Goal: Task Accomplishment & Management: Use online tool/utility

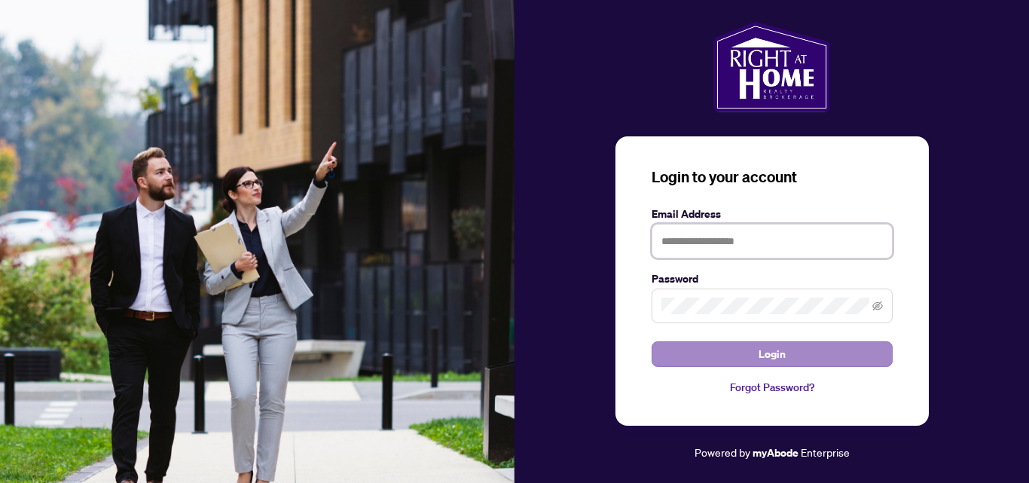
type input "**********"
click at [775, 356] on span "Login" at bounding box center [771, 354] width 27 height 24
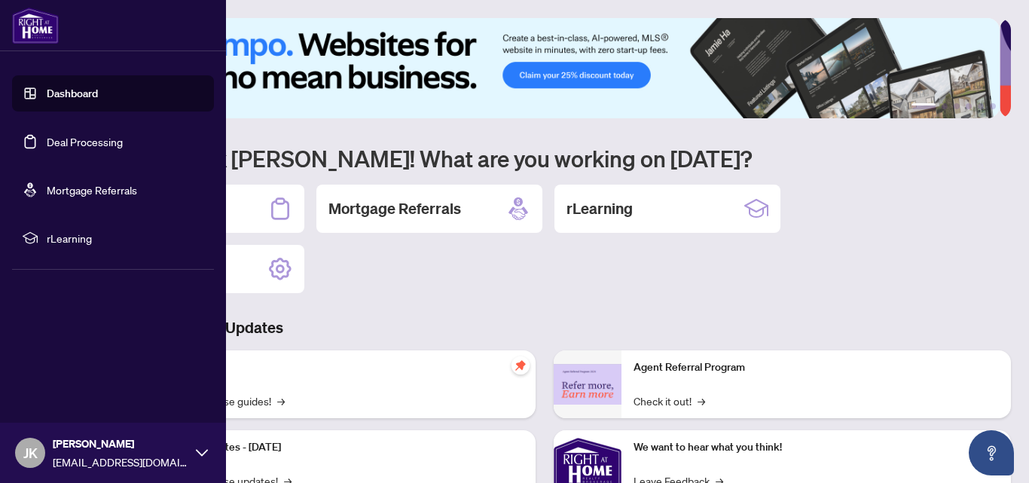
click at [29, 453] on span "JK" at bounding box center [30, 452] width 14 height 21
click at [85, 459] on span "[EMAIL_ADDRESS][DOMAIN_NAME]" at bounding box center [121, 461] width 136 height 17
click at [113, 467] on span "[EMAIL_ADDRESS][DOMAIN_NAME]" at bounding box center [121, 461] width 136 height 17
click at [33, 455] on span "JK" at bounding box center [30, 452] width 14 height 21
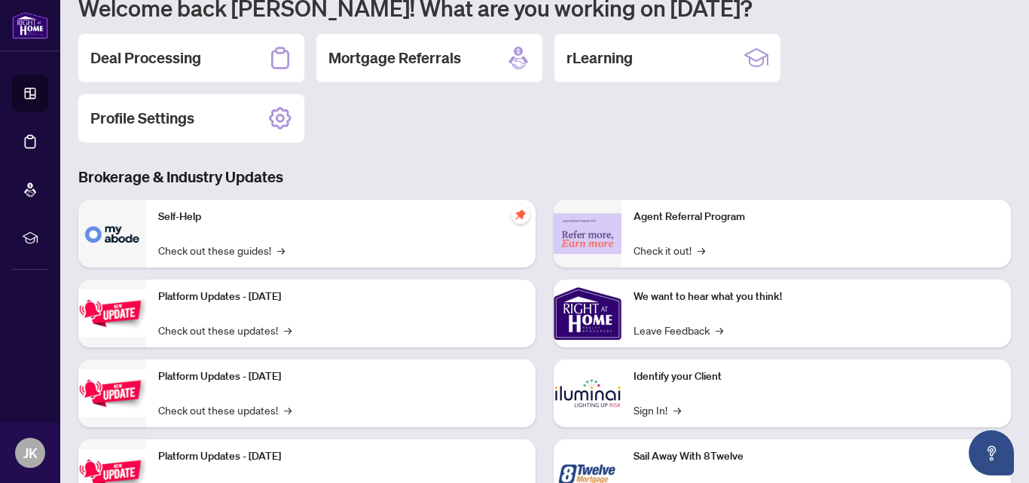
scroll to position [160, 0]
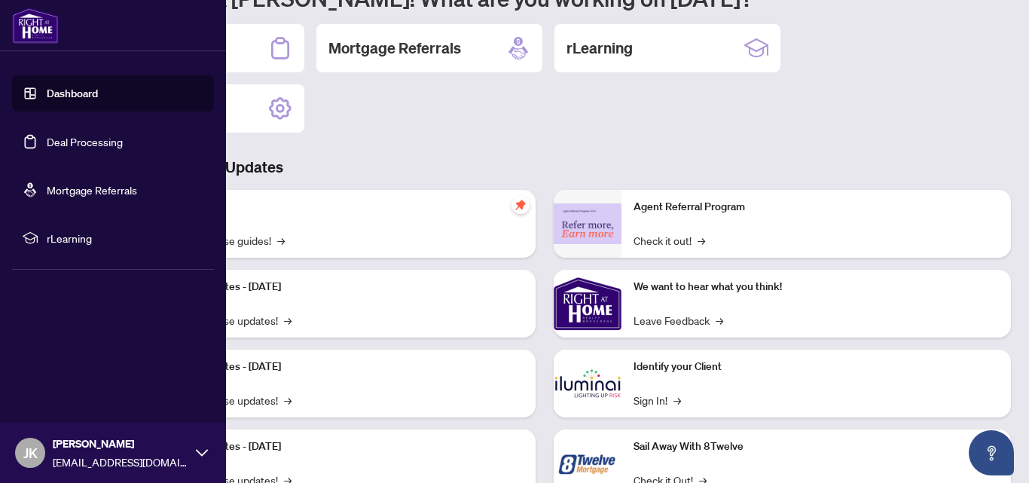
click at [203, 453] on icon at bounding box center [202, 453] width 12 height 12
click at [168, 252] on li "rLearning" at bounding box center [113, 238] width 202 height 36
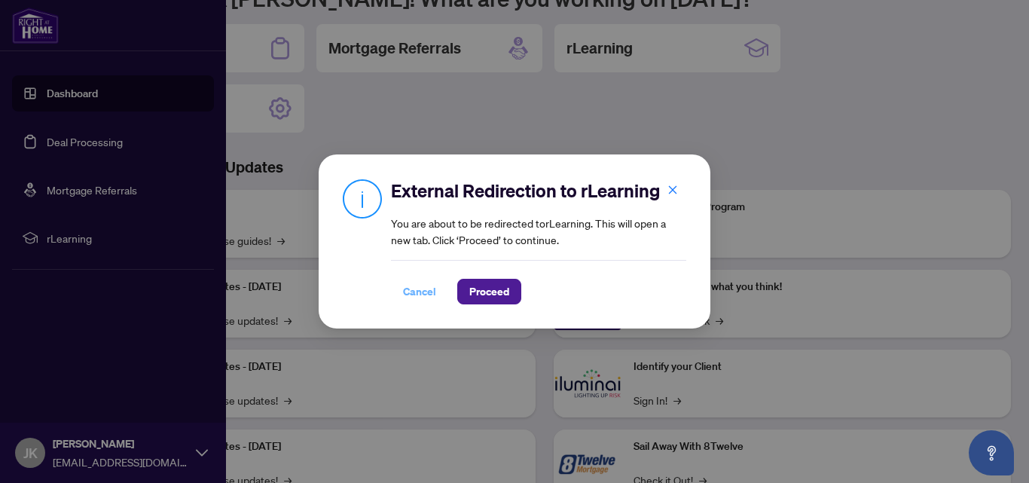
click at [419, 294] on span "Cancel" at bounding box center [419, 291] width 33 height 24
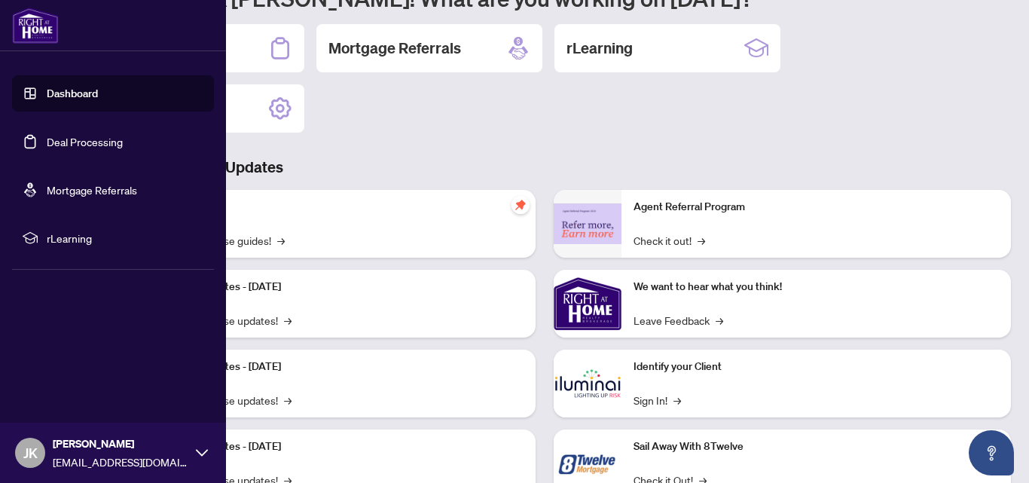
click at [35, 453] on span "JK" at bounding box center [30, 452] width 14 height 21
click at [30, 459] on span "JK" at bounding box center [30, 452] width 14 height 21
click at [201, 454] on icon at bounding box center [202, 453] width 12 height 12
click at [201, 454] on icon at bounding box center [202, 452] width 12 height 7
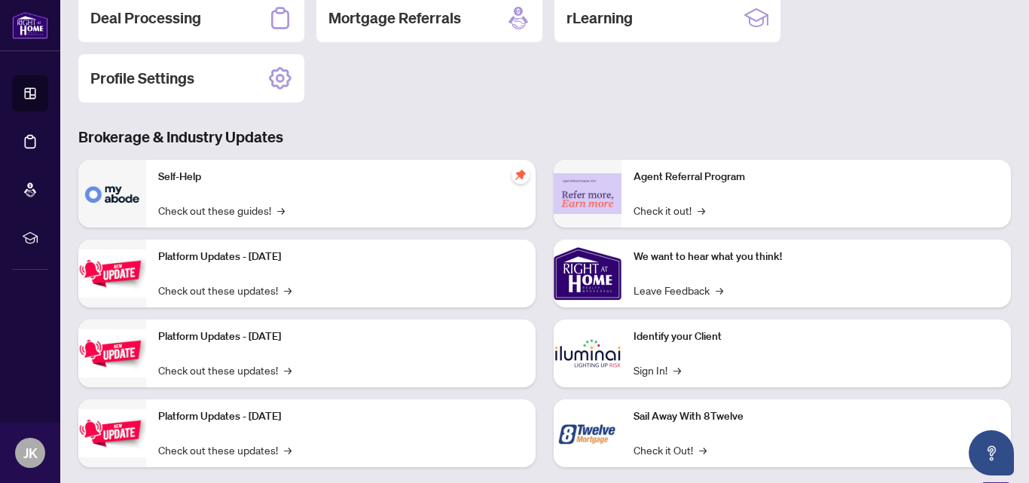
scroll to position [214, 0]
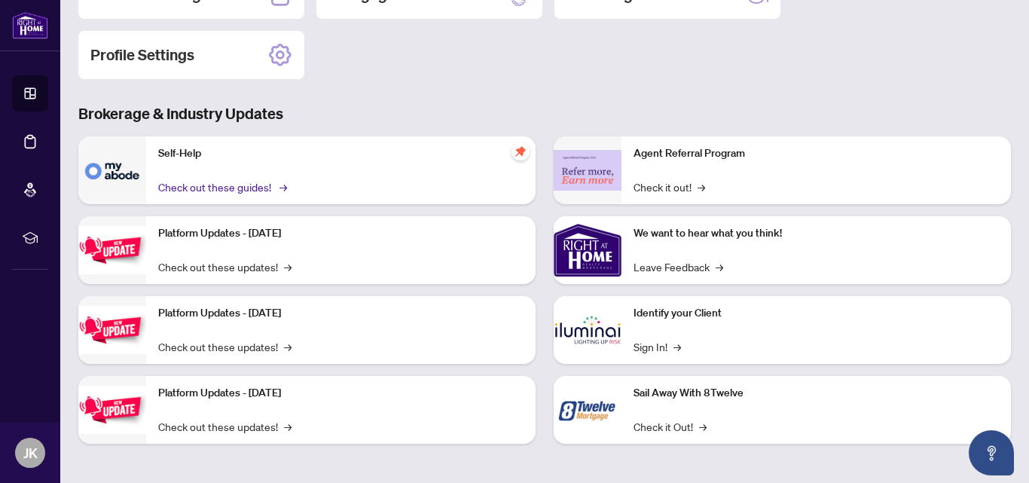
click at [262, 189] on link "Check out these guides! →" at bounding box center [221, 186] width 127 height 17
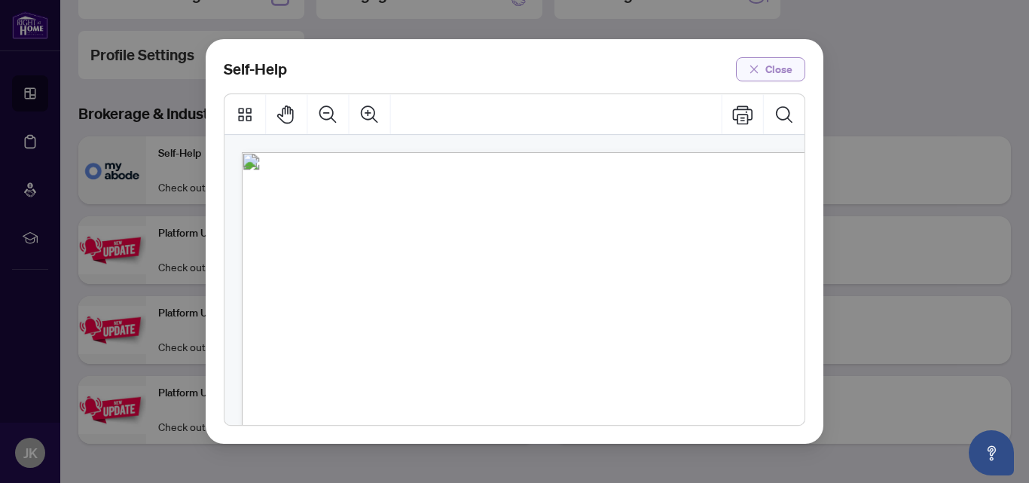
click at [758, 73] on icon "close" at bounding box center [754, 69] width 8 height 8
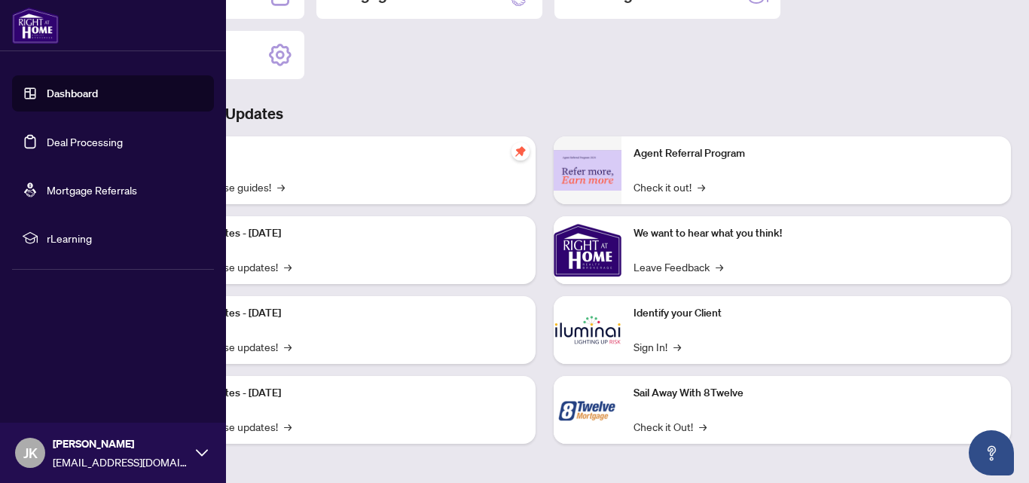
click at [59, 95] on link "Dashboard" at bounding box center [72, 94] width 51 height 14
click at [117, 465] on span "[EMAIL_ADDRESS][DOMAIN_NAME]" at bounding box center [121, 461] width 136 height 17
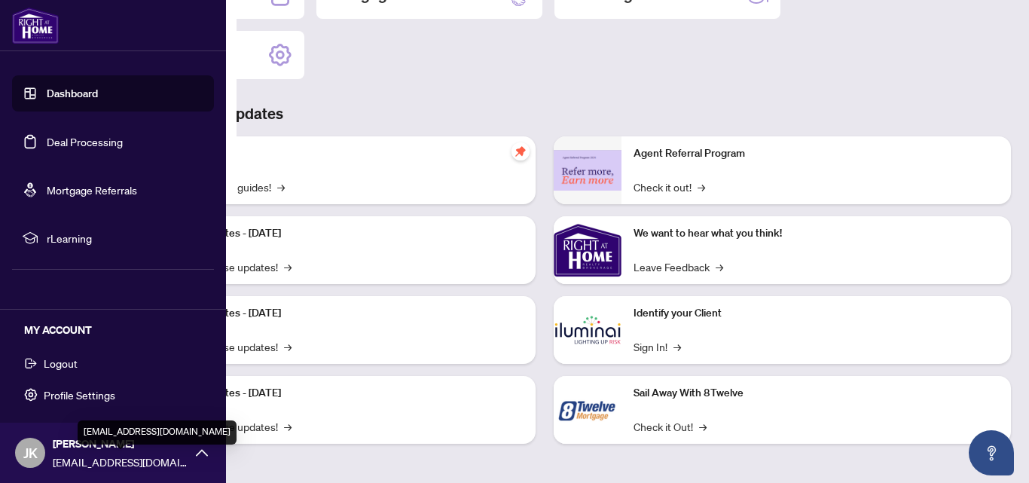
click at [105, 462] on span "[EMAIL_ADDRESS][DOMAIN_NAME]" at bounding box center [121, 461] width 136 height 17
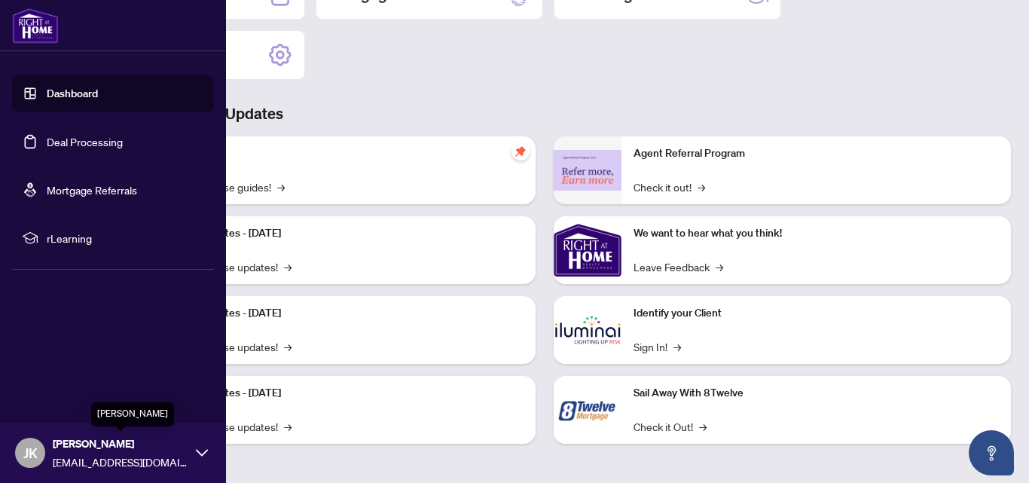
click at [148, 447] on span "[PERSON_NAME]" at bounding box center [121, 443] width 136 height 17
drag, startPoint x: 148, startPoint y: 447, endPoint x: 139, endPoint y: 468, distance: 22.9
click at [139, 468] on span "[EMAIL_ADDRESS][DOMAIN_NAME]" at bounding box center [121, 461] width 136 height 17
click at [29, 456] on span "JK" at bounding box center [30, 452] width 14 height 21
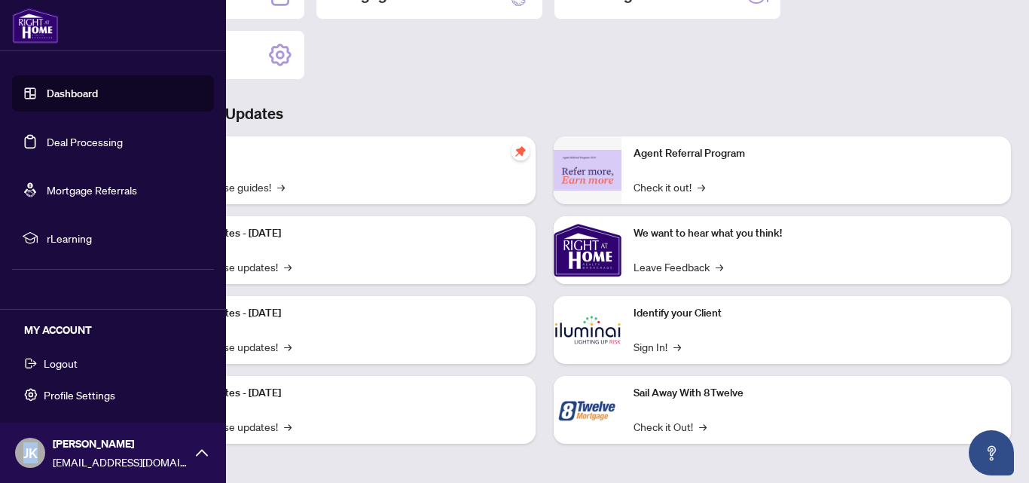
click at [29, 456] on span "JK" at bounding box center [30, 452] width 14 height 21
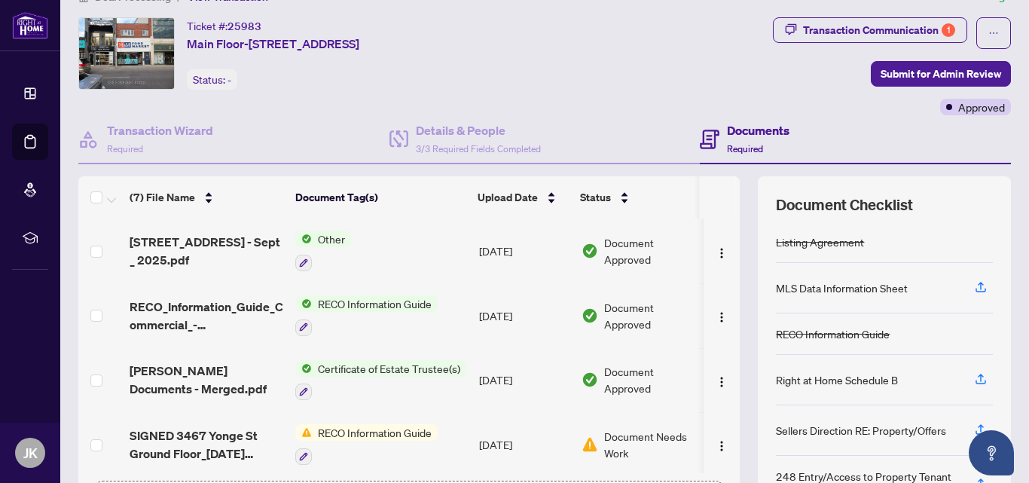
scroll to position [148, 0]
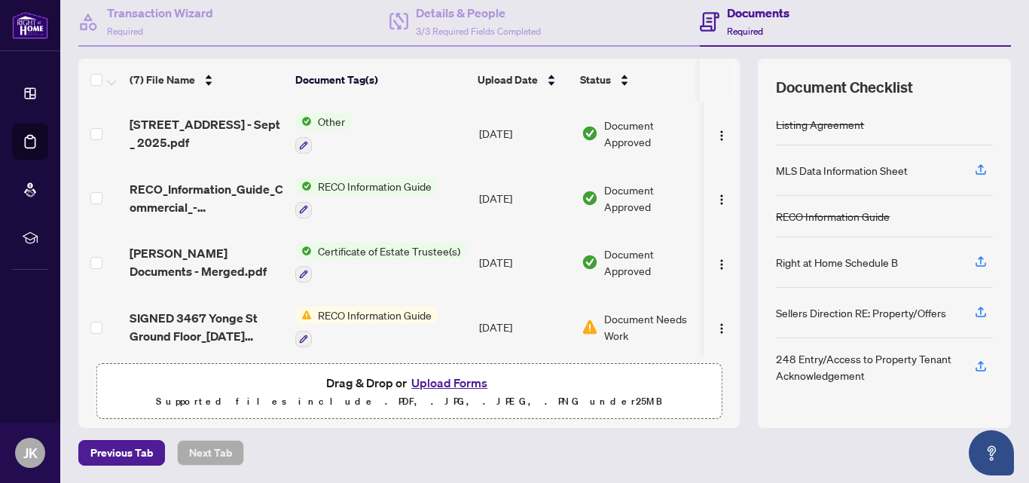
click at [455, 381] on button "Upload Forms" at bounding box center [449, 383] width 85 height 20
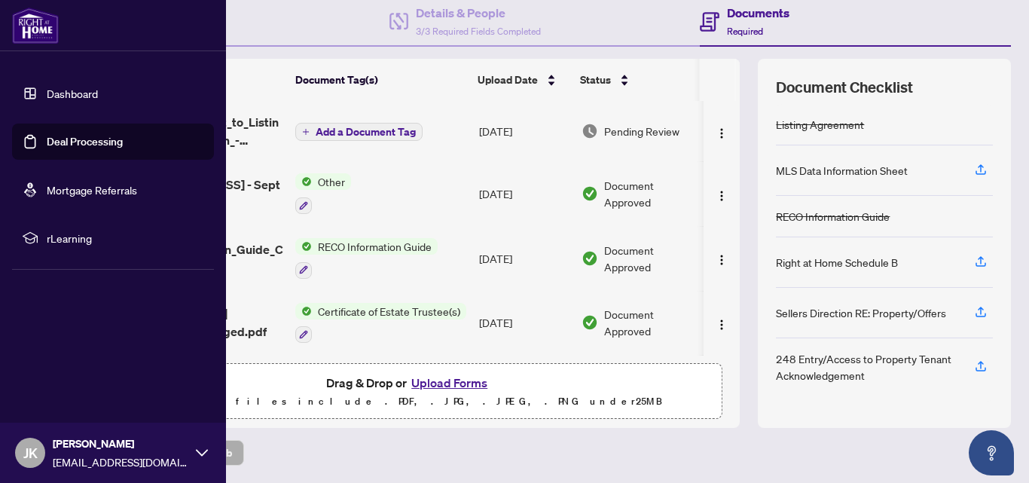
click at [198, 456] on icon at bounding box center [202, 453] width 12 height 12
click at [45, 364] on span "Logout" at bounding box center [61, 363] width 34 height 24
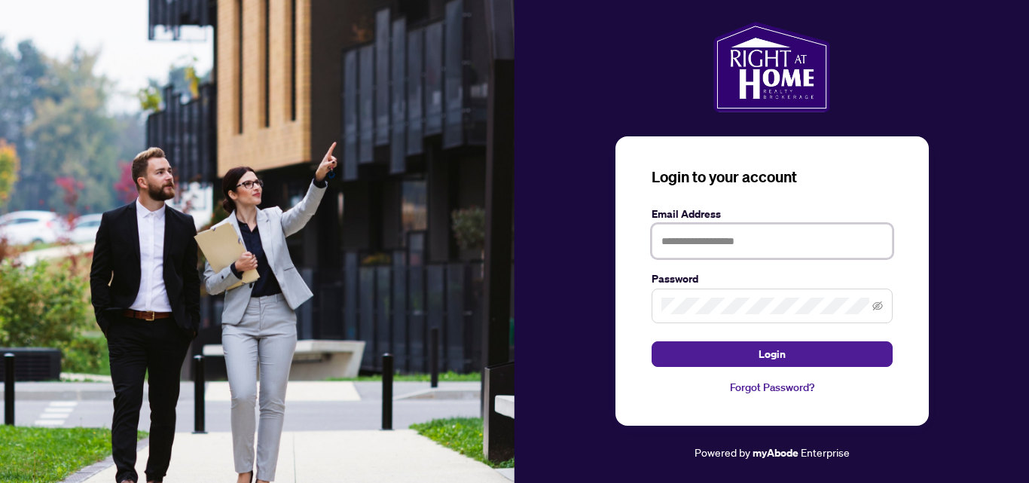
type input "**********"
